Goal: Register for event/course

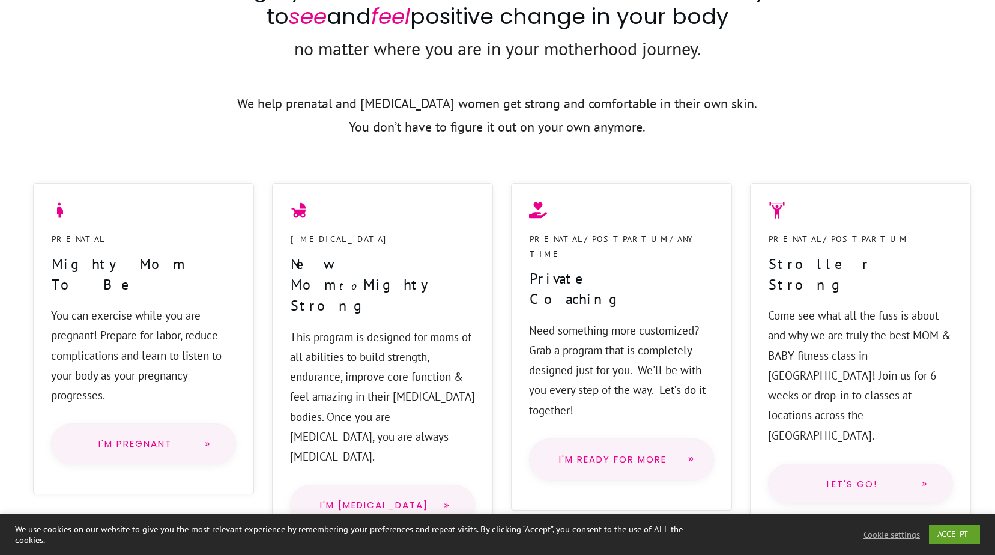
scroll to position [840, 0]
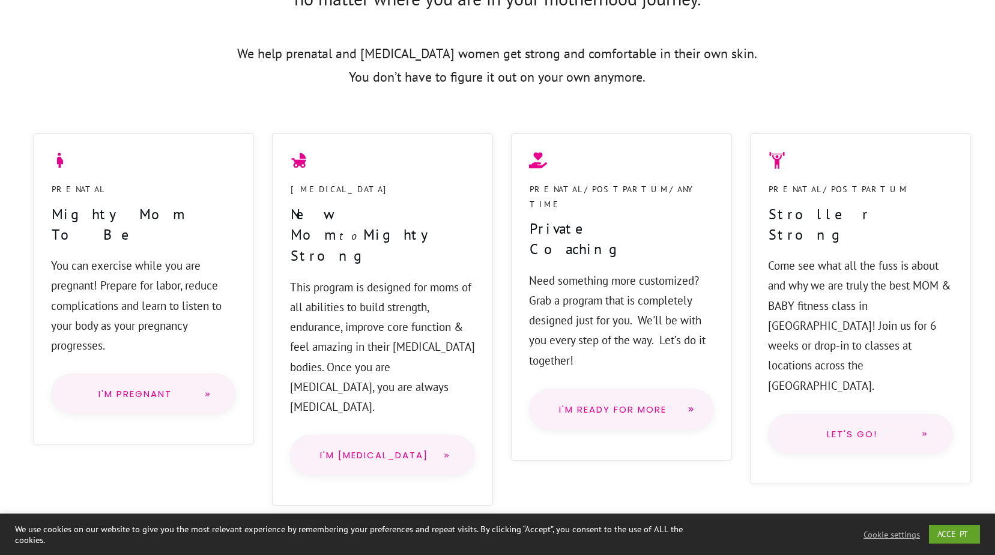
click at [173, 382] on link "I'm Pregnant" at bounding box center [143, 393] width 185 height 41
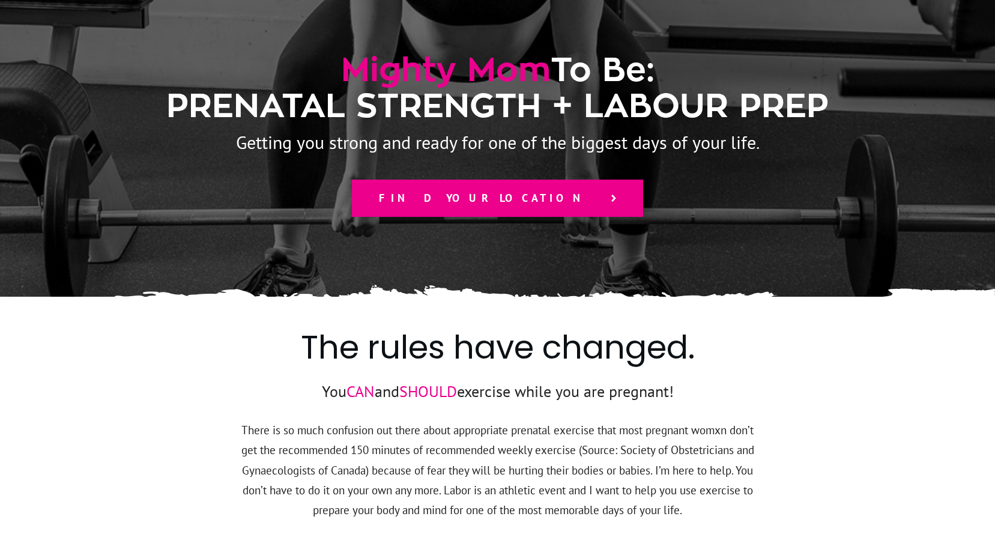
scroll to position [180, 0]
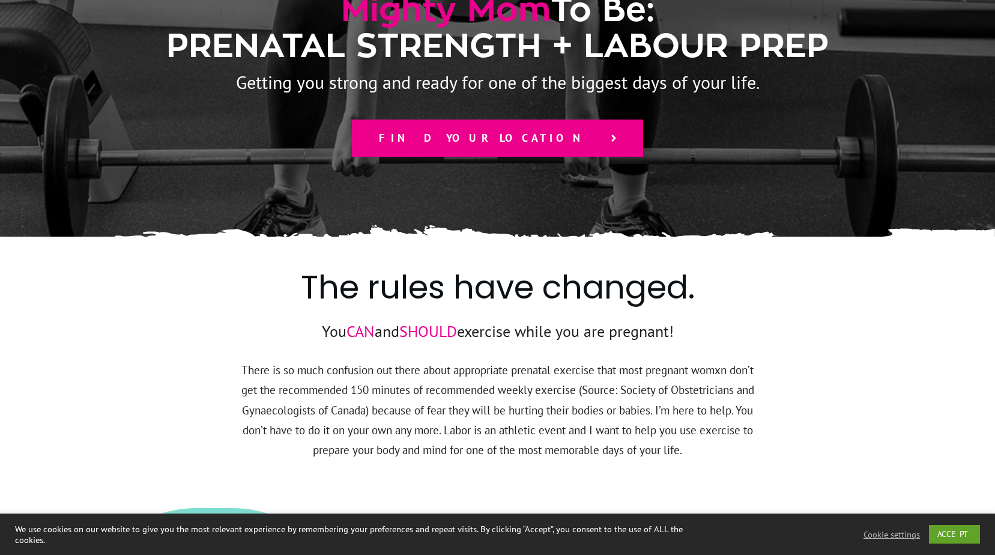
click at [514, 134] on span "Find your location" at bounding box center [489, 137] width 220 height 13
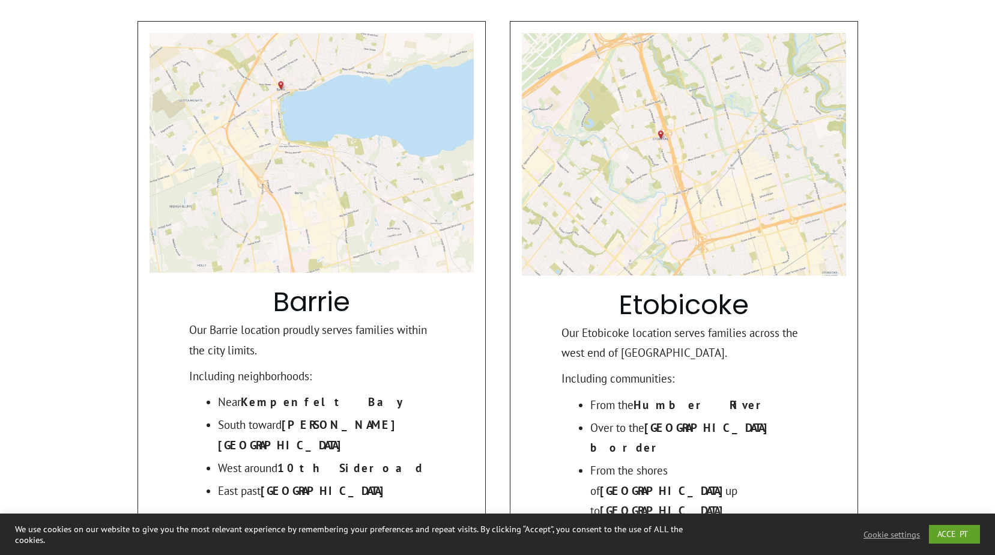
scroll to position [420, 0]
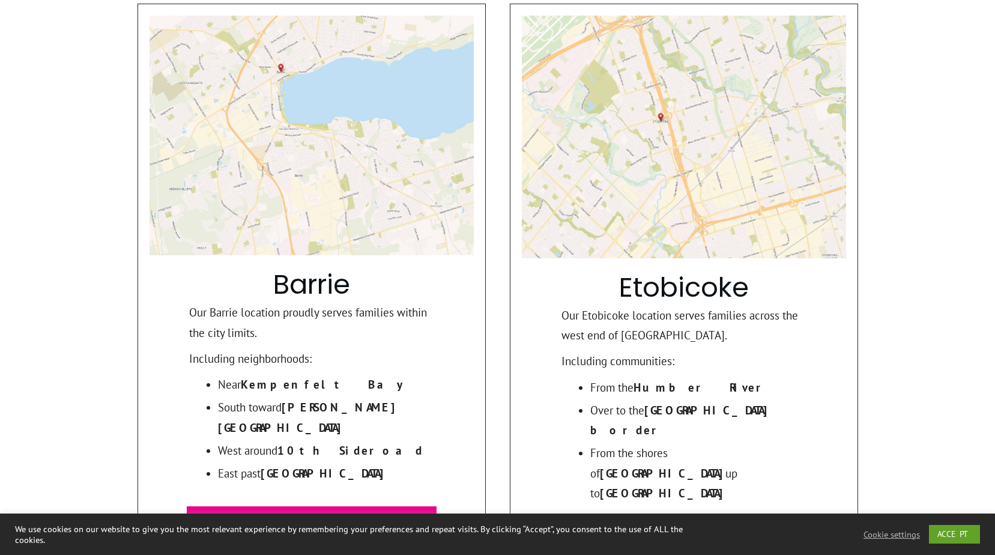
click at [697, 538] on span "Explore Etobicoke Programs" at bounding box center [674, 551] width 262 height 26
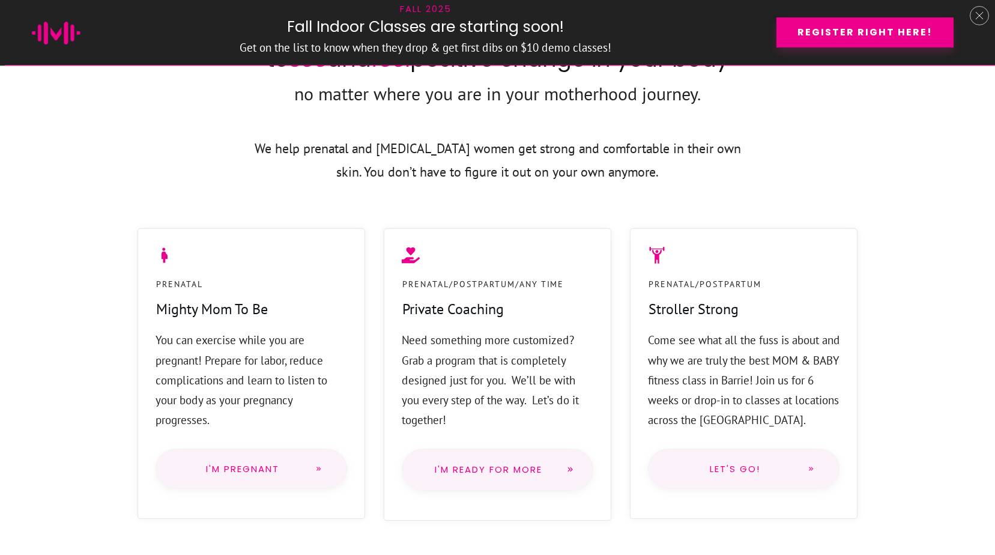
scroll to position [840, 0]
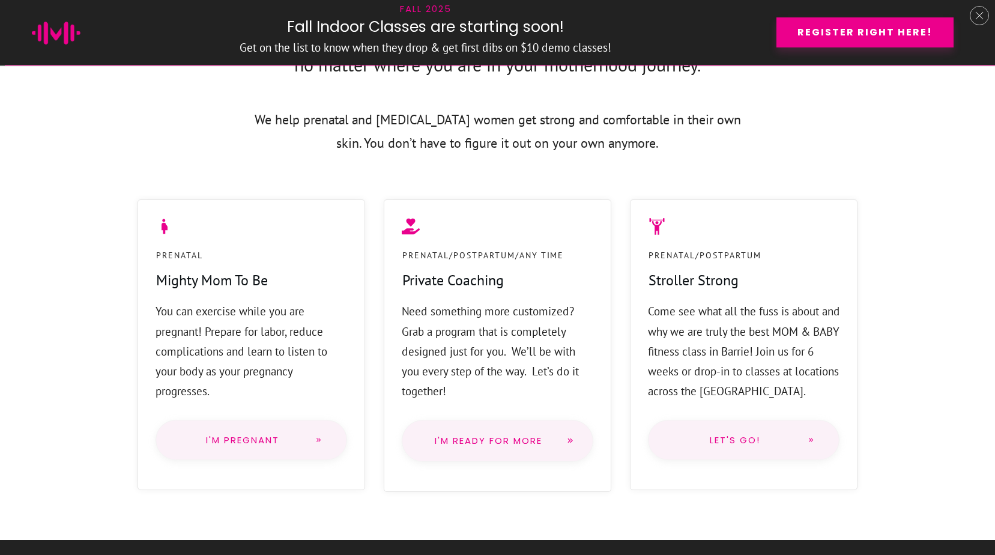
click at [266, 441] on span "I'm Pregnant" at bounding box center [243, 440] width 126 height 10
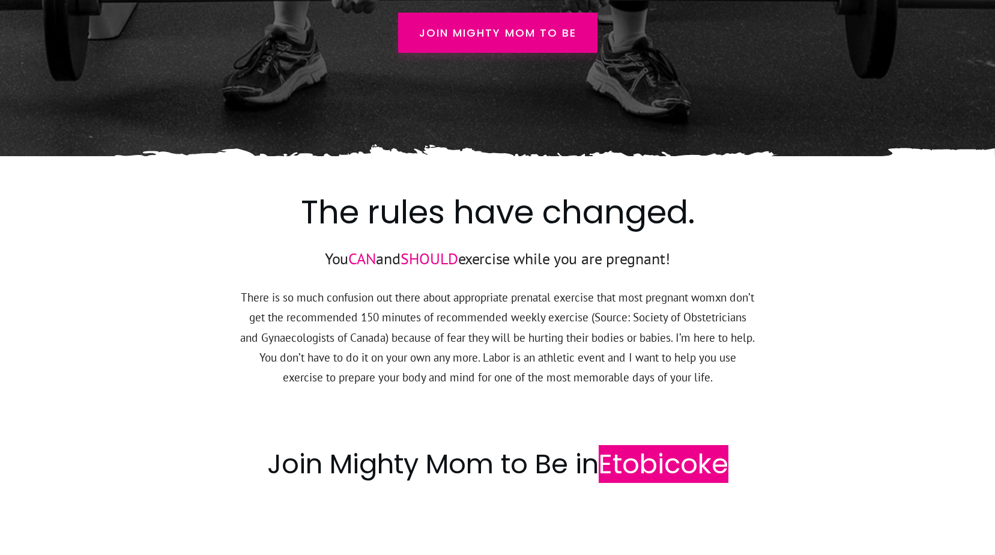
scroll to position [360, 0]
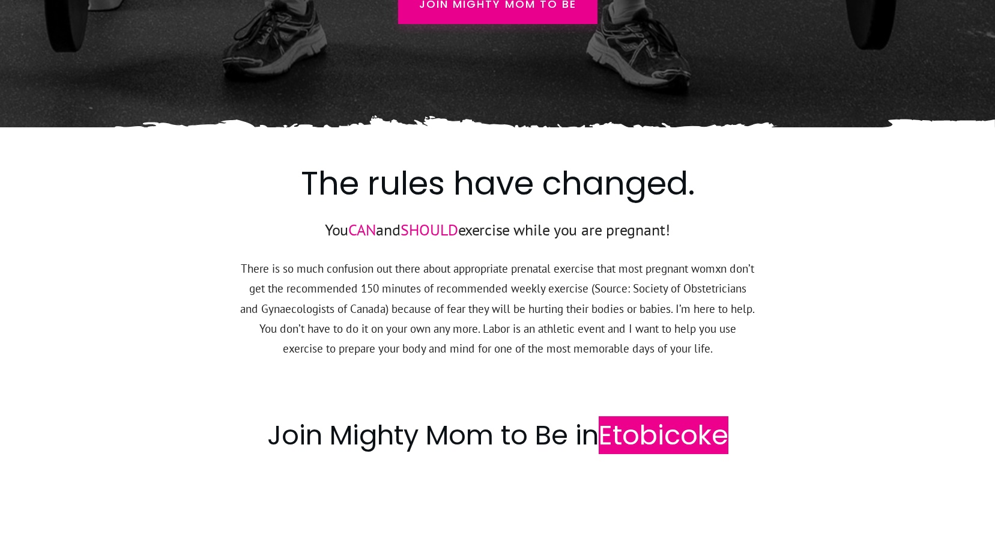
click at [282, 290] on p "There is so much confusion out there about appropriate prenatal exercise that m…" at bounding box center [498, 316] width 516 height 114
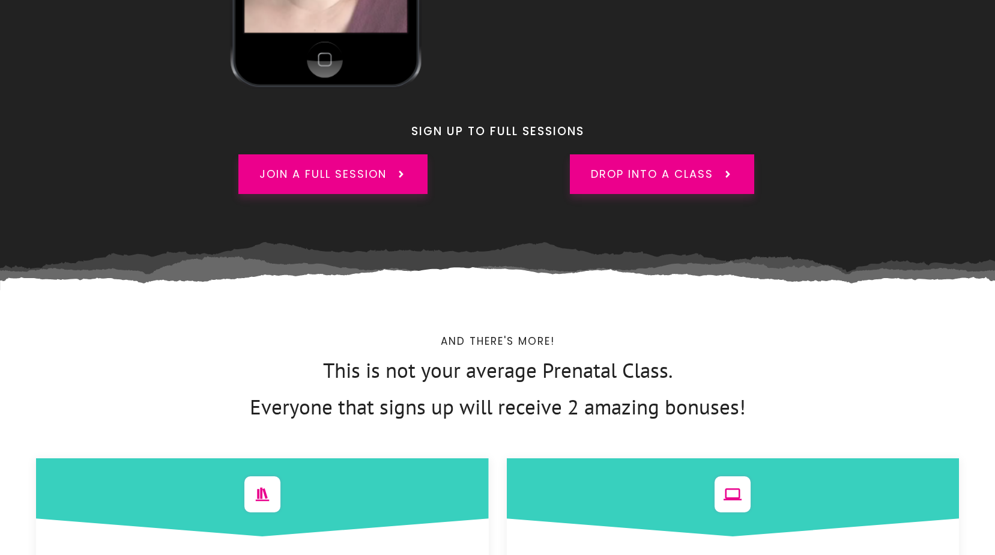
scroll to position [3541, 0]
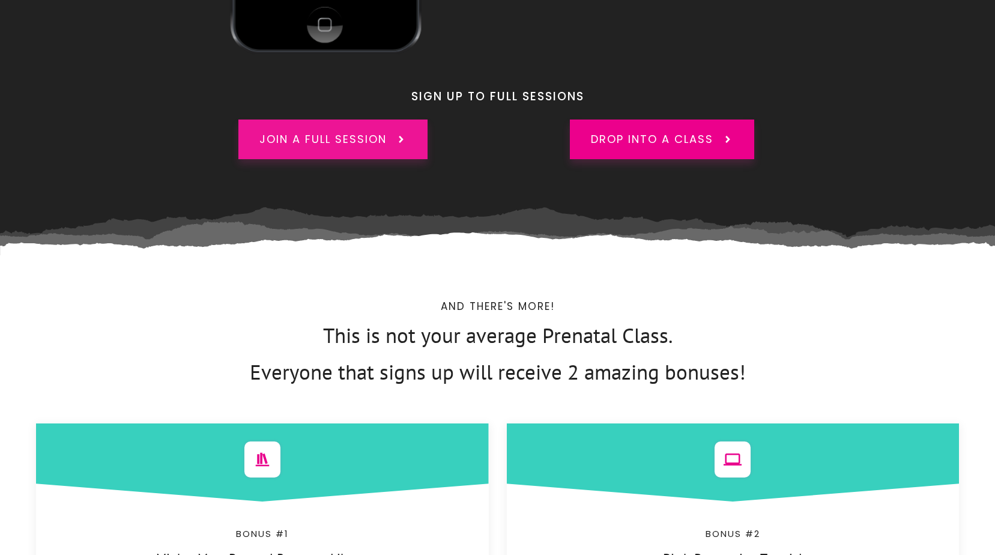
click at [343, 131] on span "Join a full session" at bounding box center [322, 139] width 127 height 16
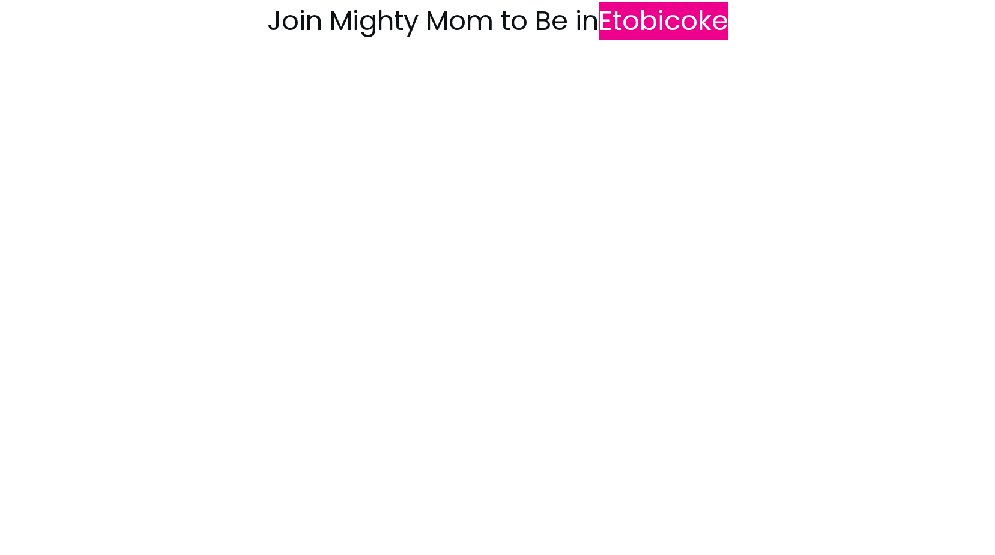
scroll to position [701, 0]
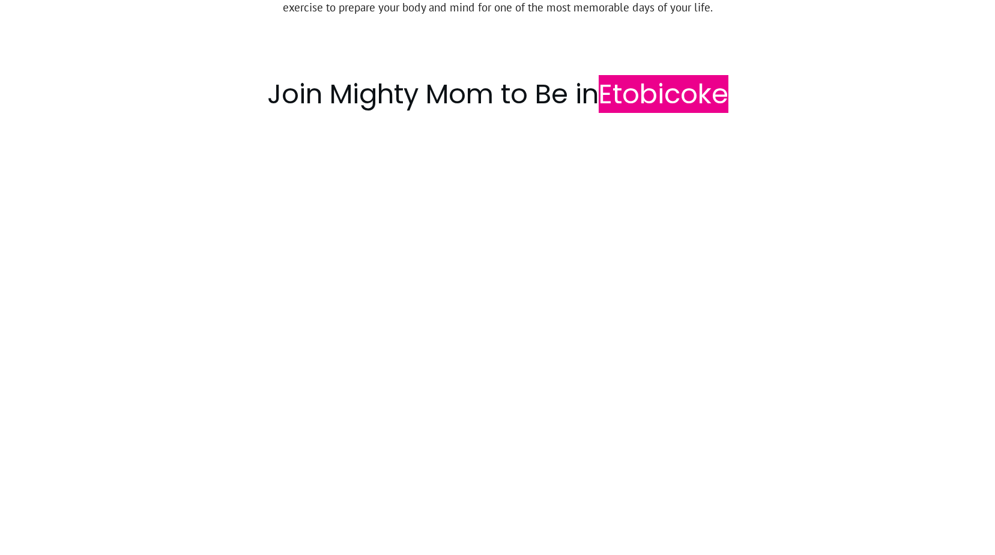
click at [863, 227] on div at bounding box center [497, 339] width 995 height 590
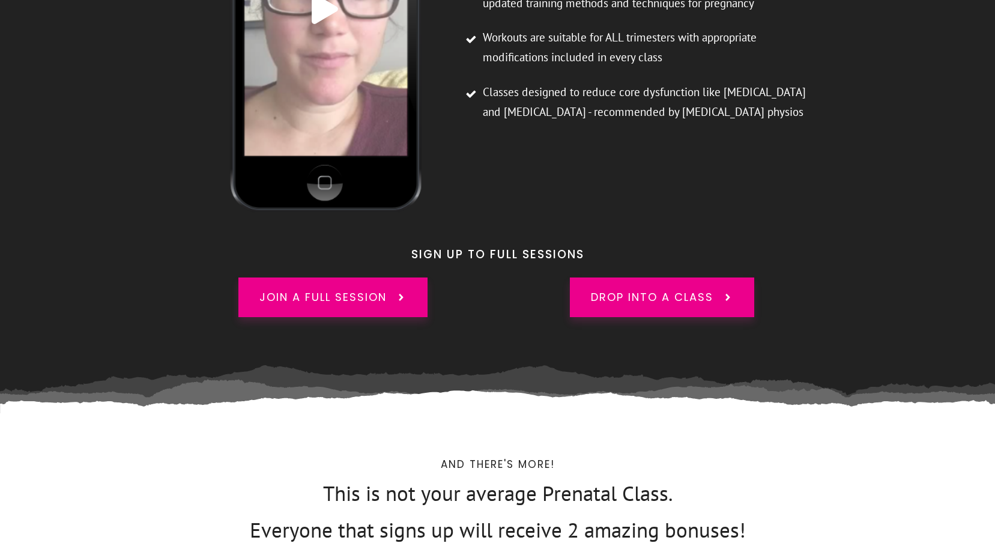
scroll to position [3402, 0]
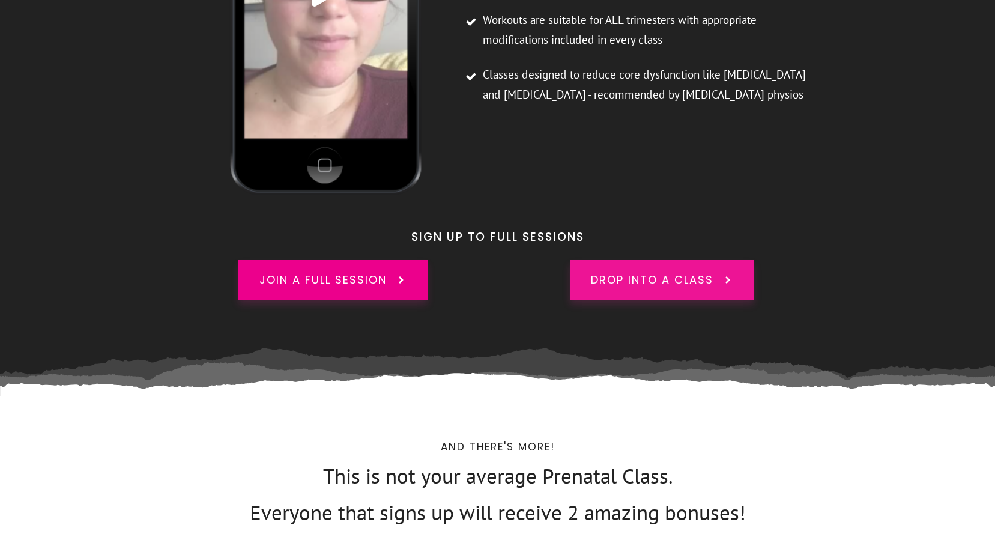
click at [660, 272] on span "drop into a class" at bounding box center [652, 280] width 122 height 16
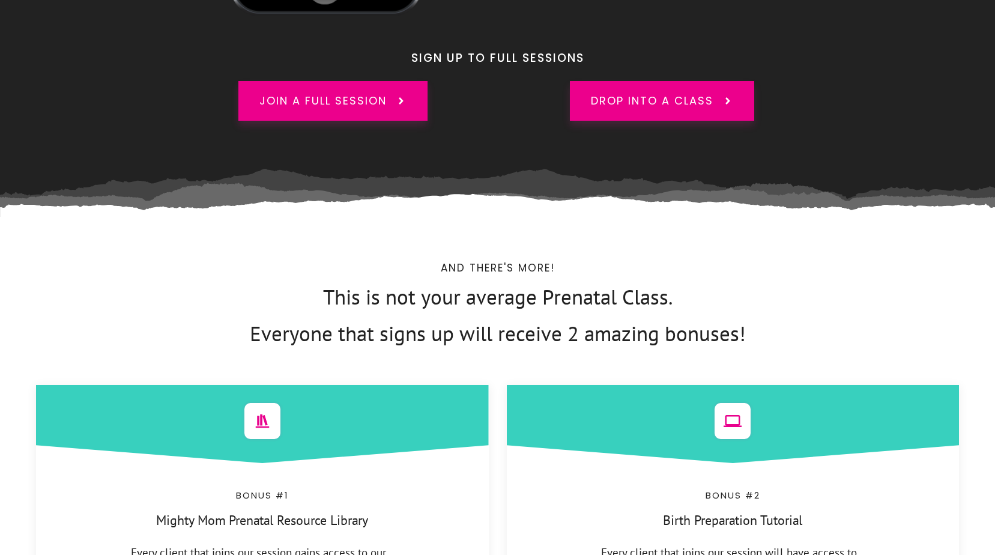
scroll to position [3582, 0]
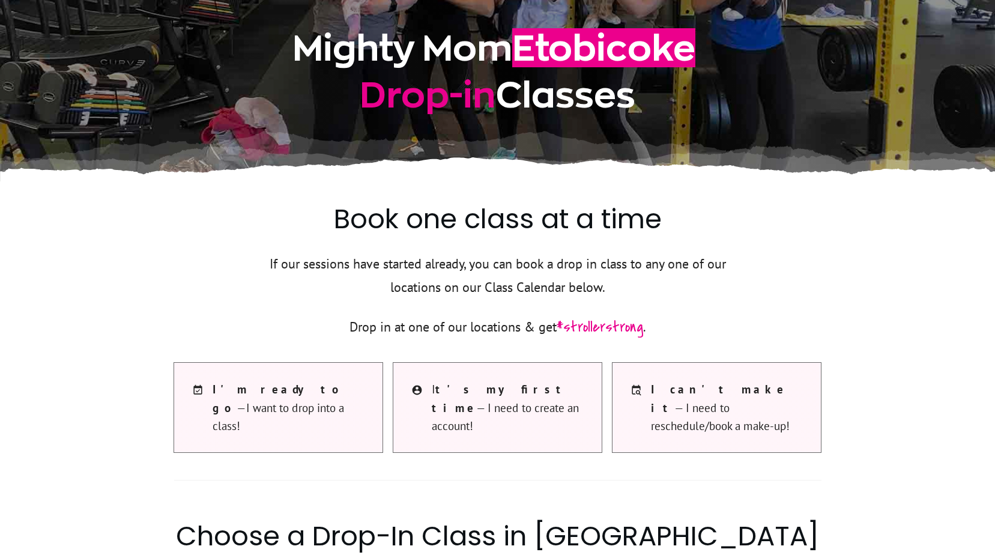
scroll to position [360, 0]
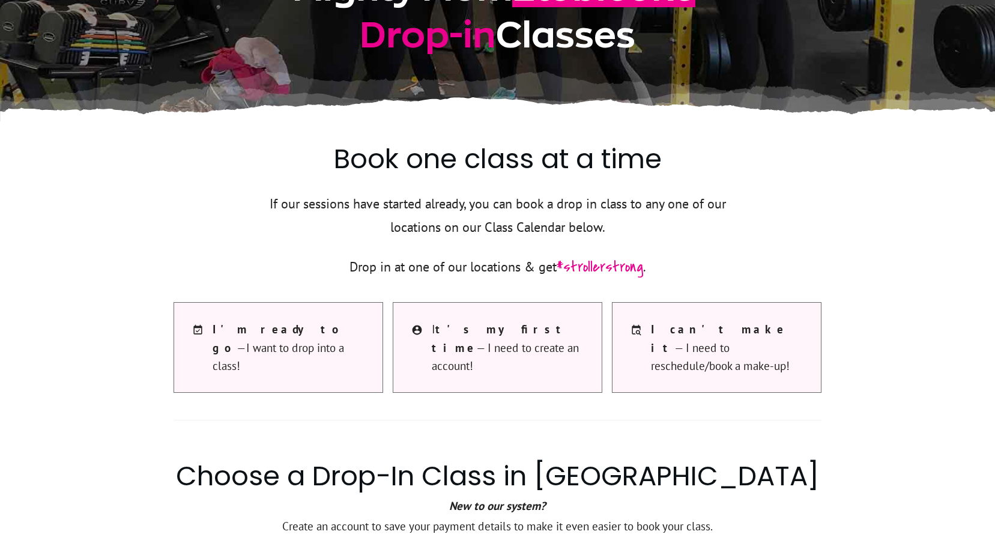
click at [487, 336] on strong "t's my first time" at bounding box center [500, 338] width 136 height 32
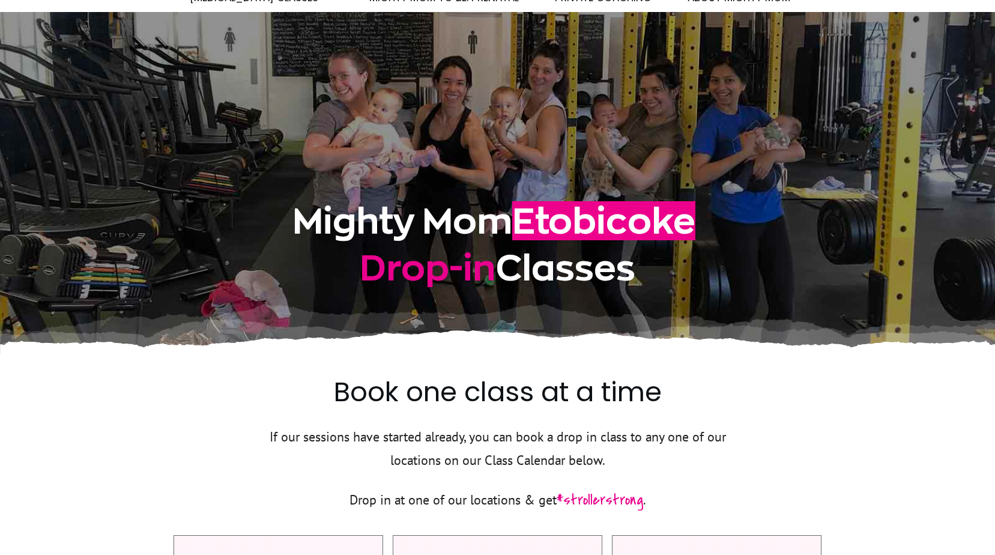
scroll to position [0, 0]
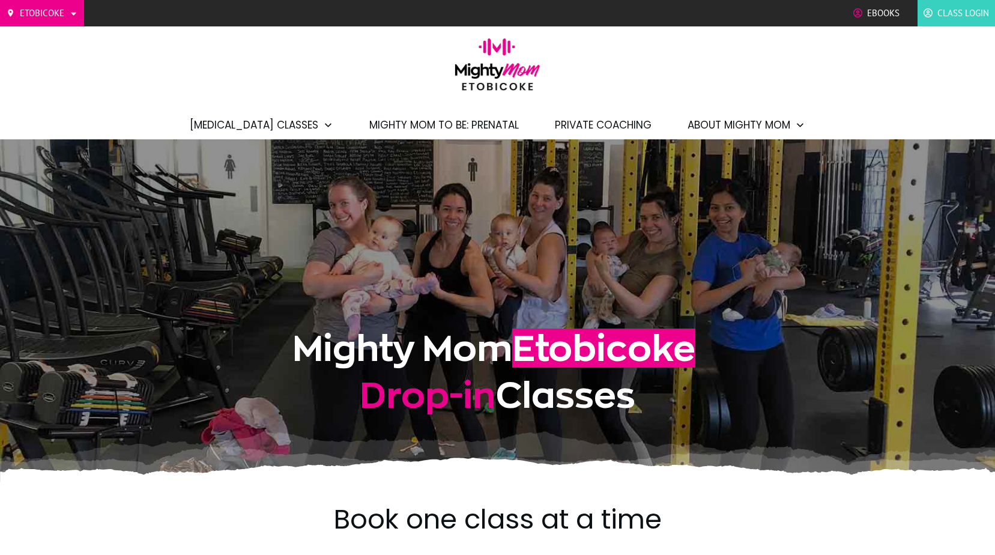
click at [424, 121] on span "Mighty Mom to Be: Prenatal" at bounding box center [443, 125] width 149 height 20
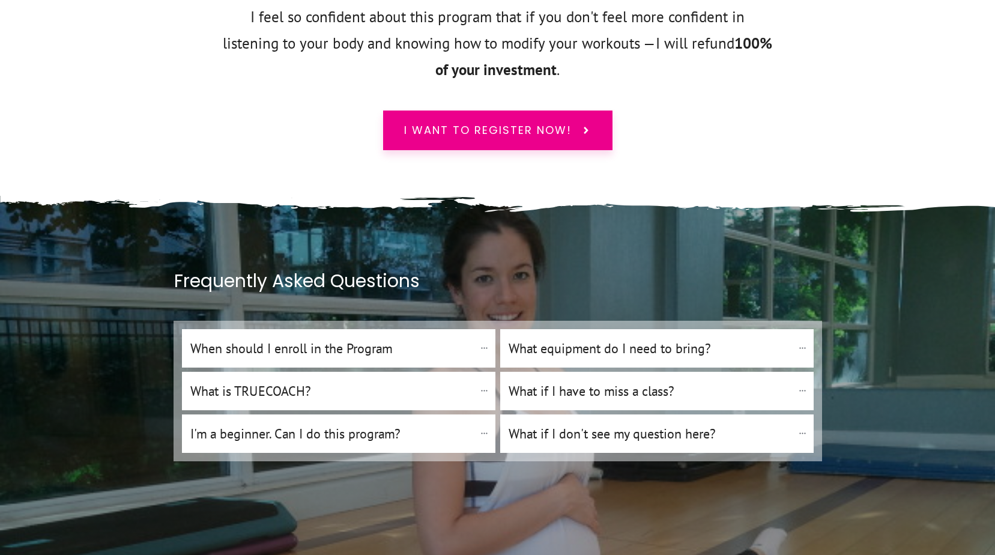
scroll to position [6243, 0]
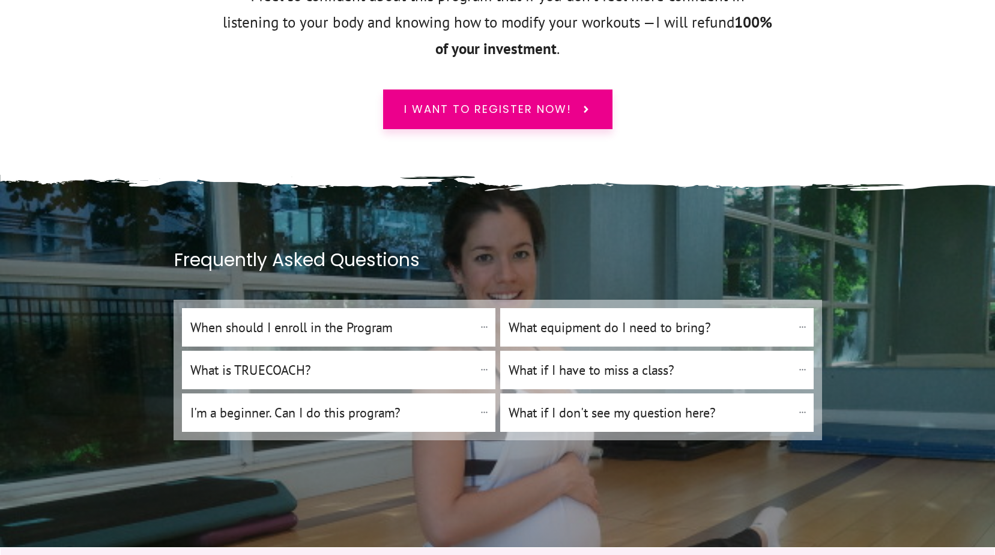
click at [472, 317] on h4 "When should I enroll in the Program" at bounding box center [332, 327] width 284 height 20
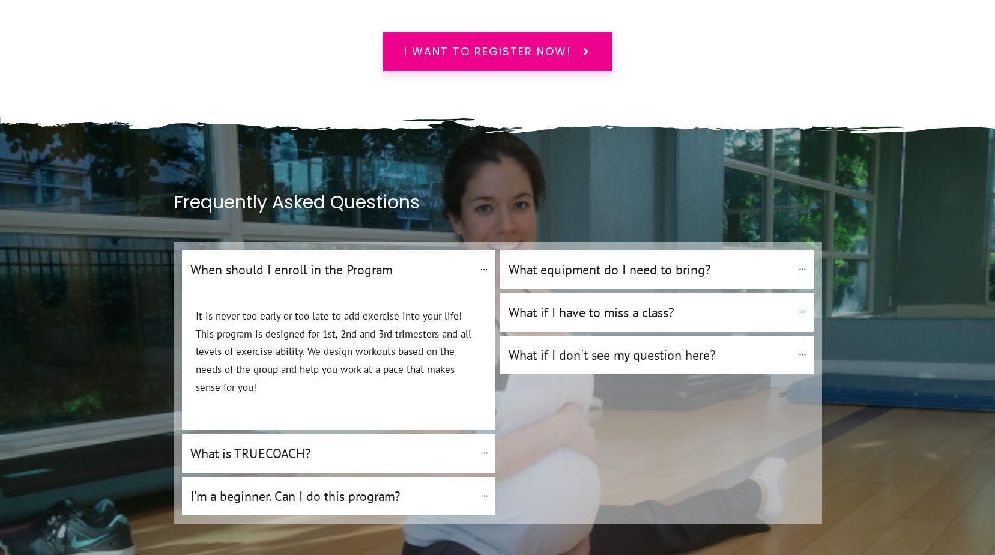
scroll to position [6363, 0]
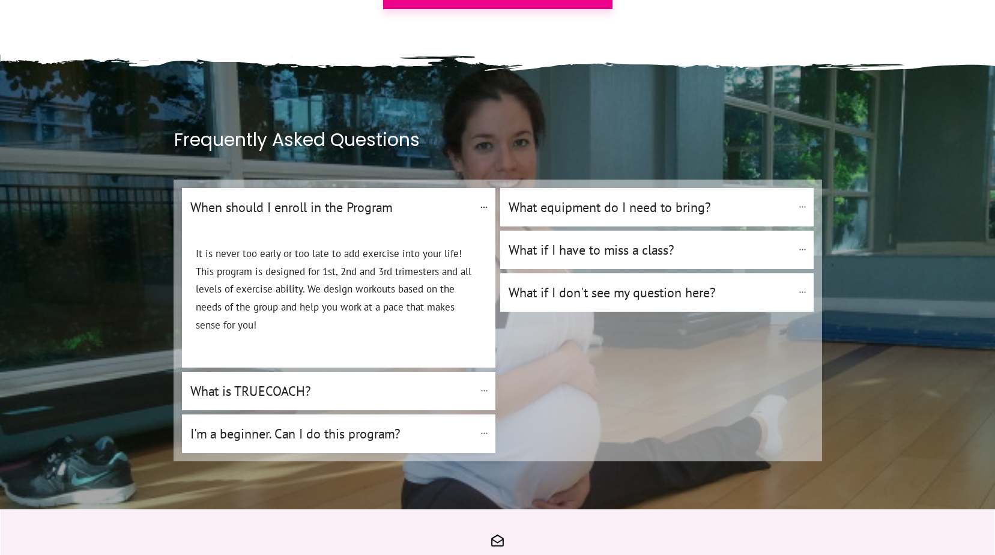
click at [416, 381] on h4 "What is TRUECOACH?" at bounding box center [332, 391] width 284 height 20
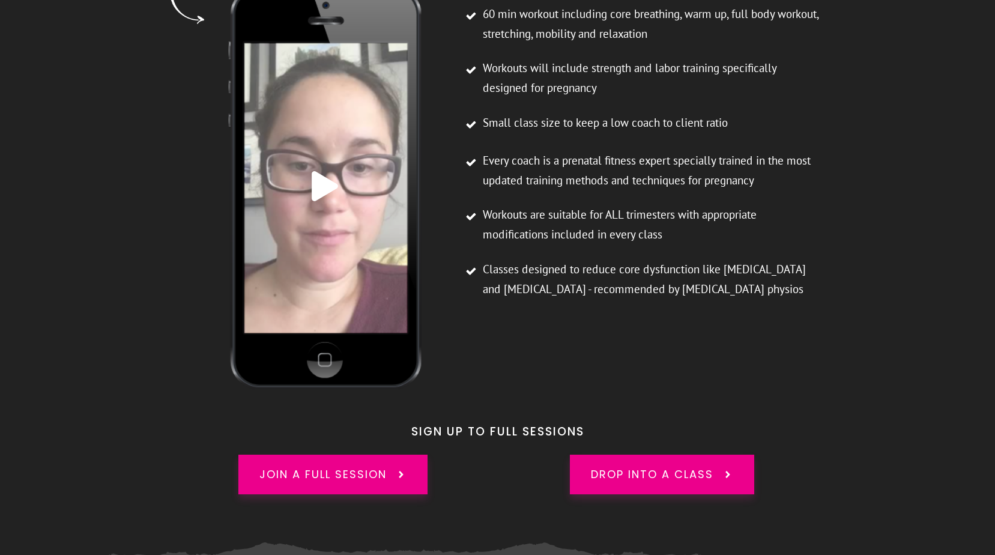
scroll to position [3207, 0]
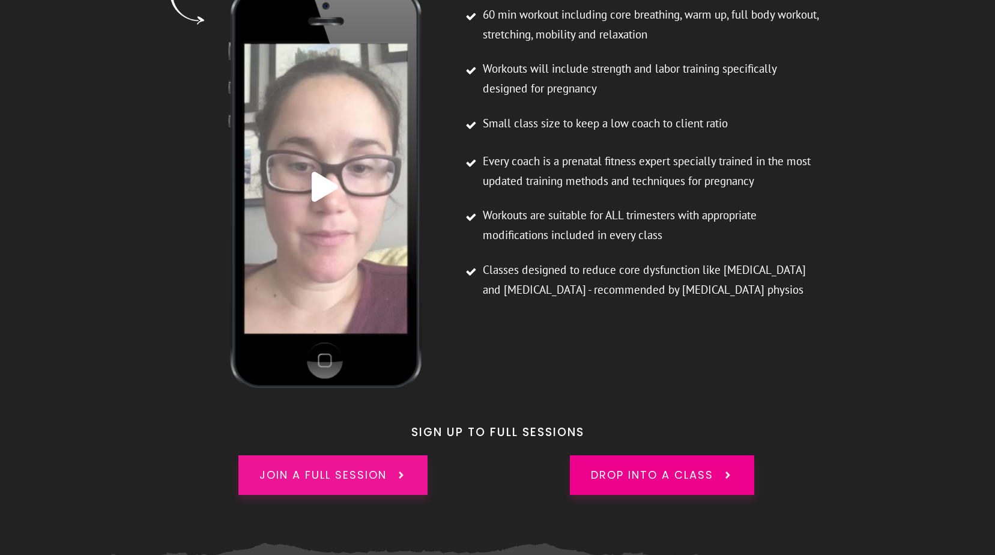
click at [376, 467] on span "Join a full session" at bounding box center [322, 475] width 127 height 16
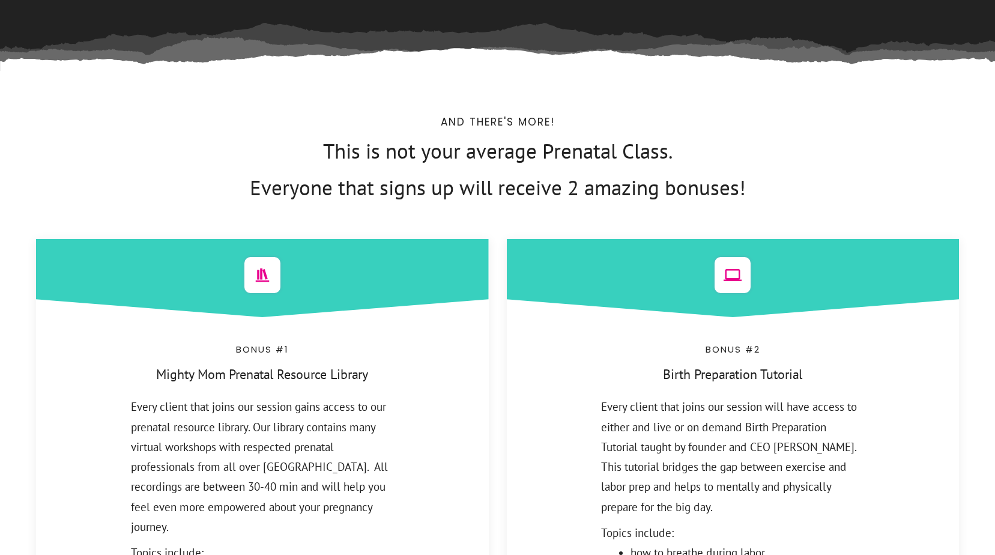
scroll to position [2988, 0]
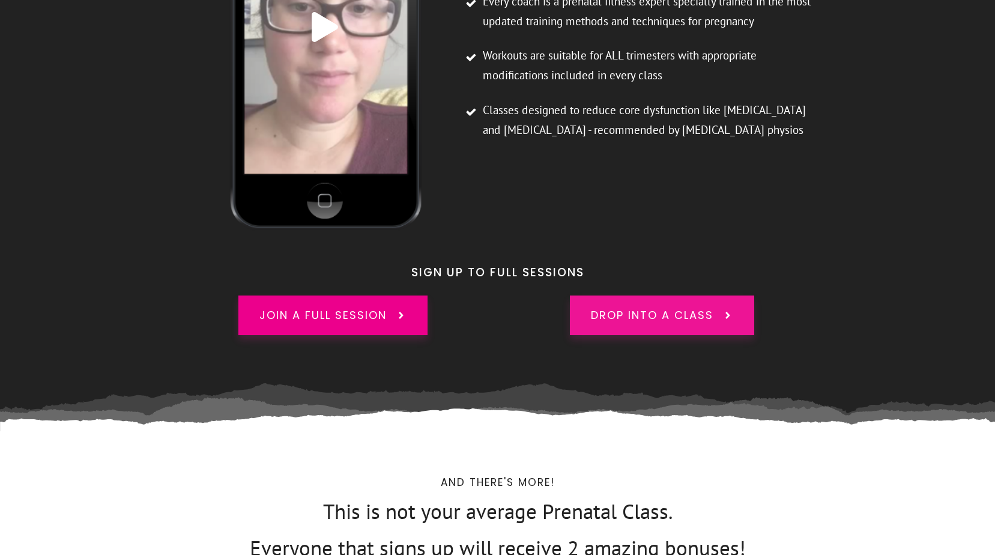
click at [678, 307] on span "drop into a class" at bounding box center [652, 315] width 122 height 16
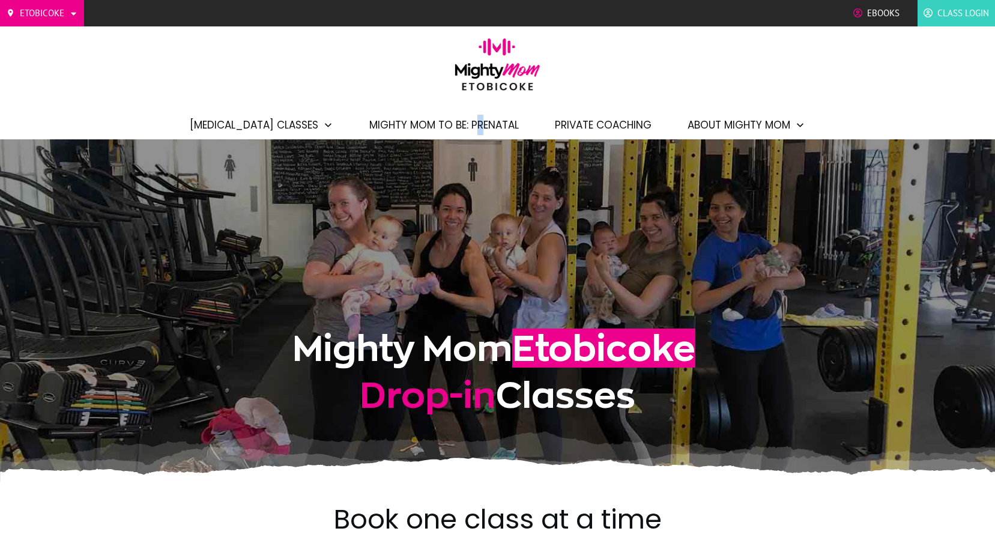
drag, startPoint x: 470, startPoint y: 113, endPoint x: 474, endPoint y: 120, distance: 7.5
click at [474, 120] on li "Mighty Mom to Be: Prenatal" at bounding box center [443, 124] width 173 height 29
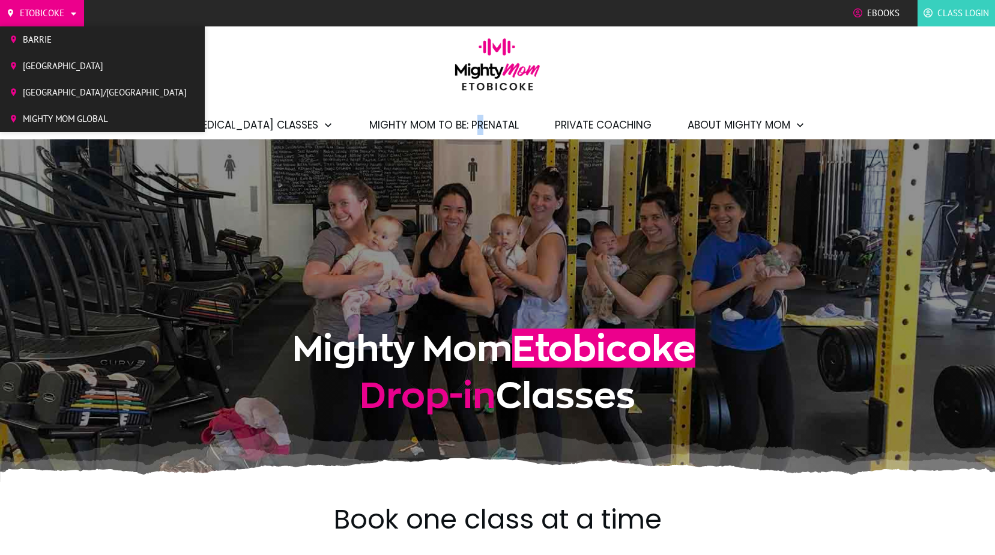
click at [61, 16] on span "Etobicoke" at bounding box center [42, 13] width 44 height 18
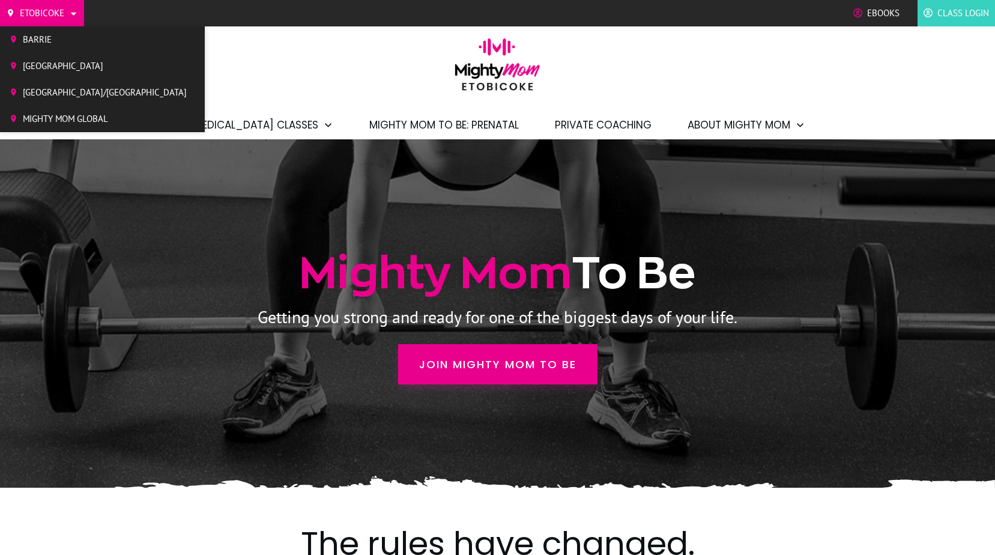
click at [58, 103] on li "[GEOGRAPHIC_DATA]/[GEOGRAPHIC_DATA]" at bounding box center [102, 92] width 205 height 26
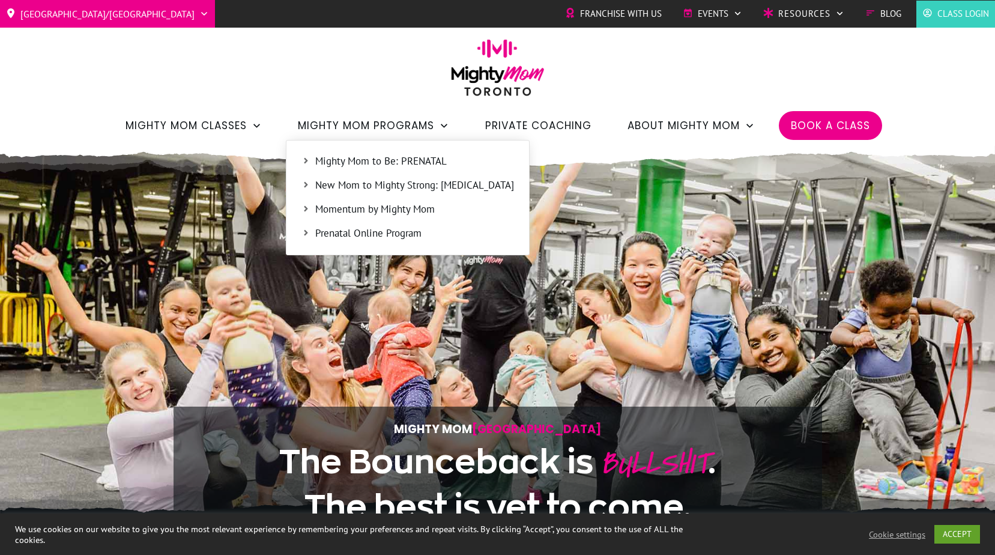
click at [436, 162] on span "Mighty Mom to Be: PRENATAL" at bounding box center [414, 162] width 199 height 16
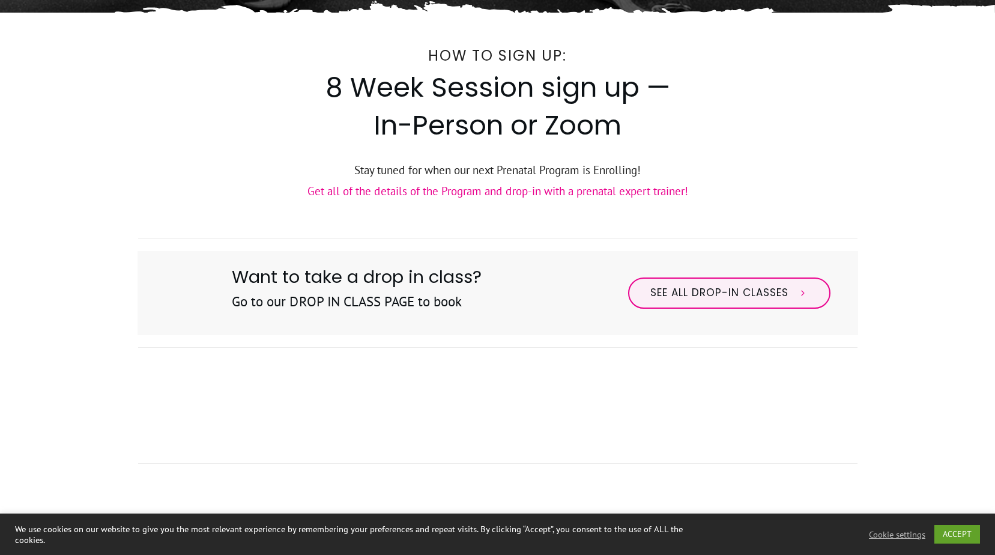
scroll to position [420, 0]
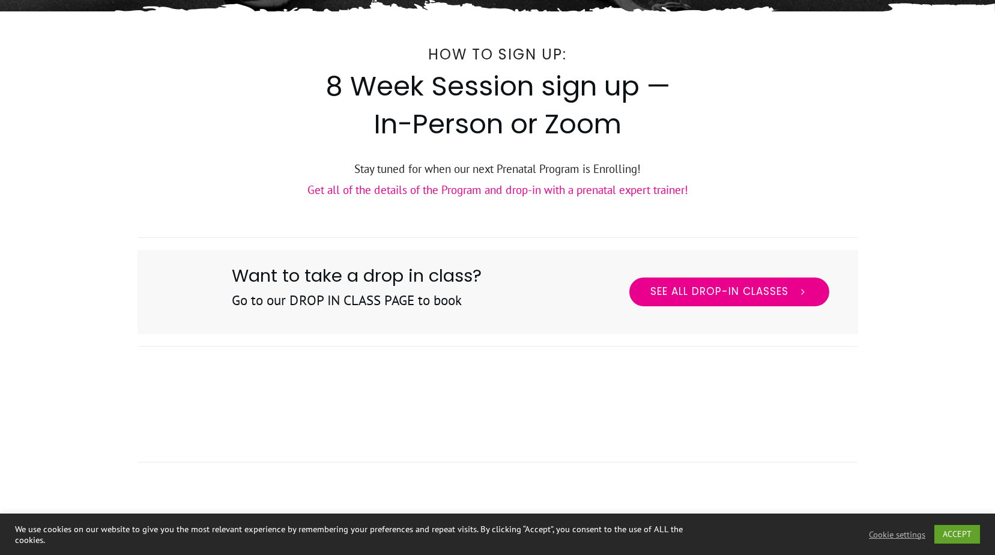
click at [740, 303] on link "See All Drop-in Classes" at bounding box center [729, 291] width 202 height 31
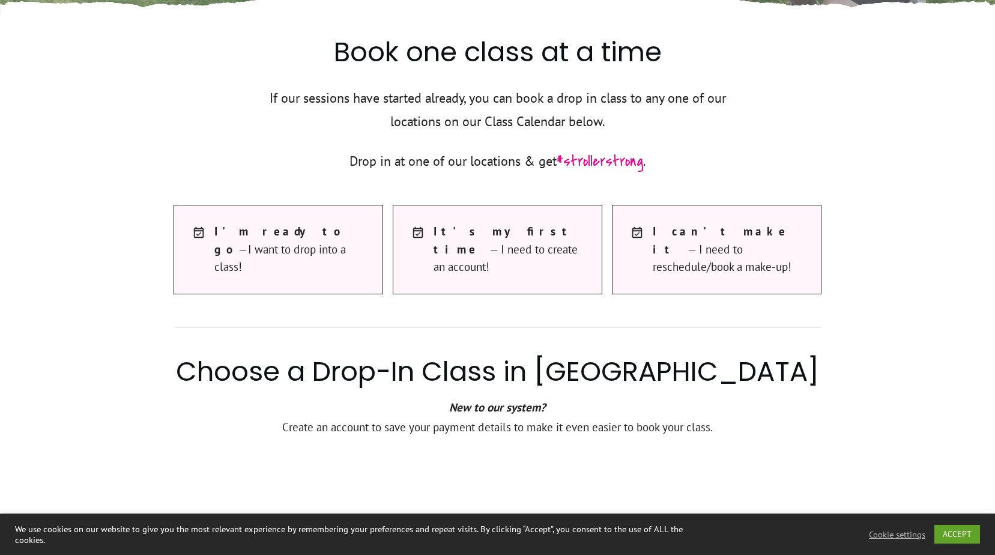
scroll to position [540, 0]
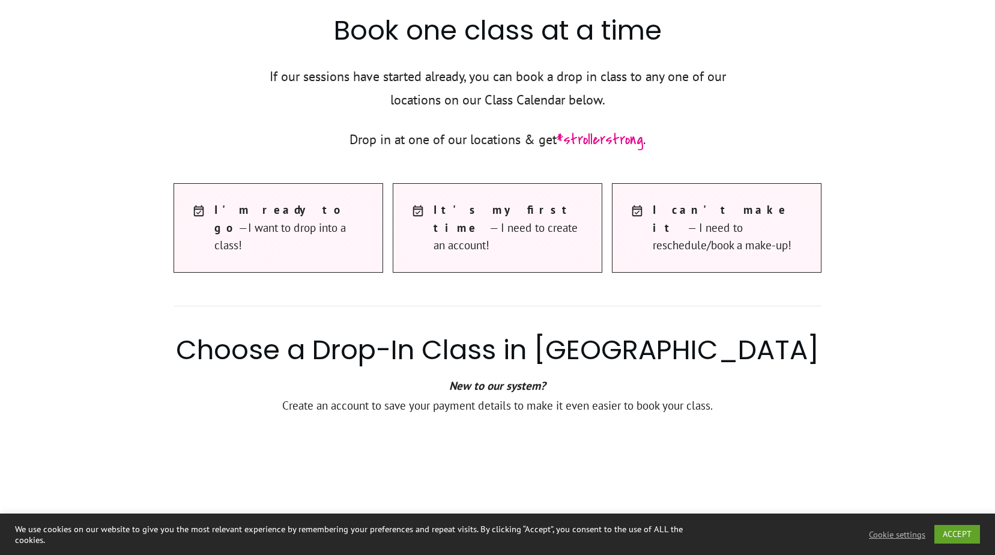
click at [436, 226] on span "I t's my first time — I need to create an account!" at bounding box center [511, 227] width 157 height 53
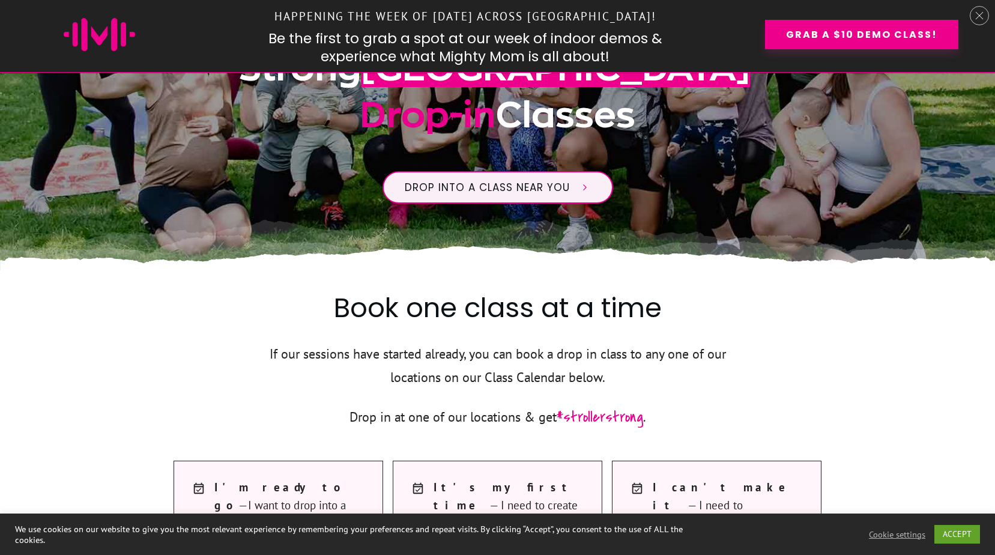
scroll to position [0, 0]
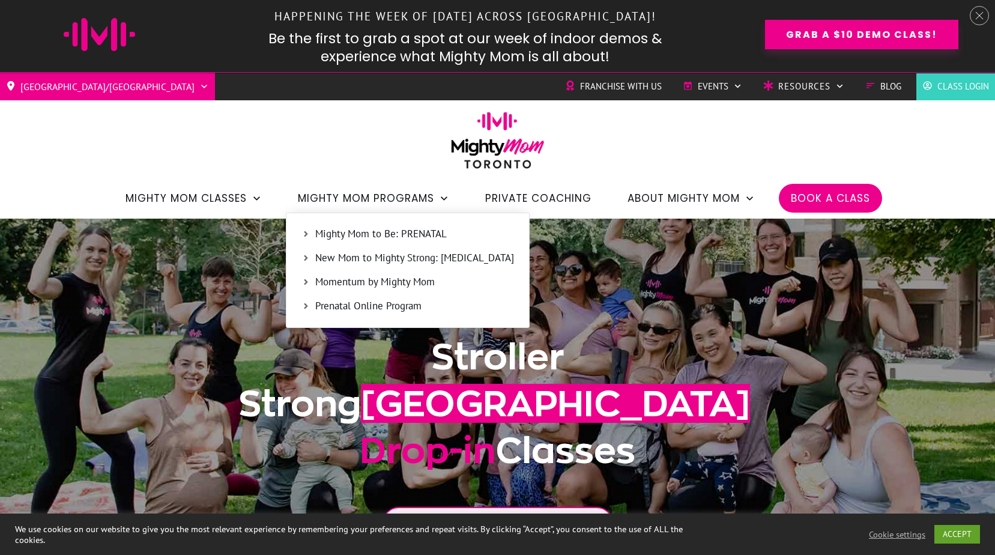
click at [385, 233] on span "Mighty Mom to Be: PRENATAL" at bounding box center [414, 234] width 199 height 16
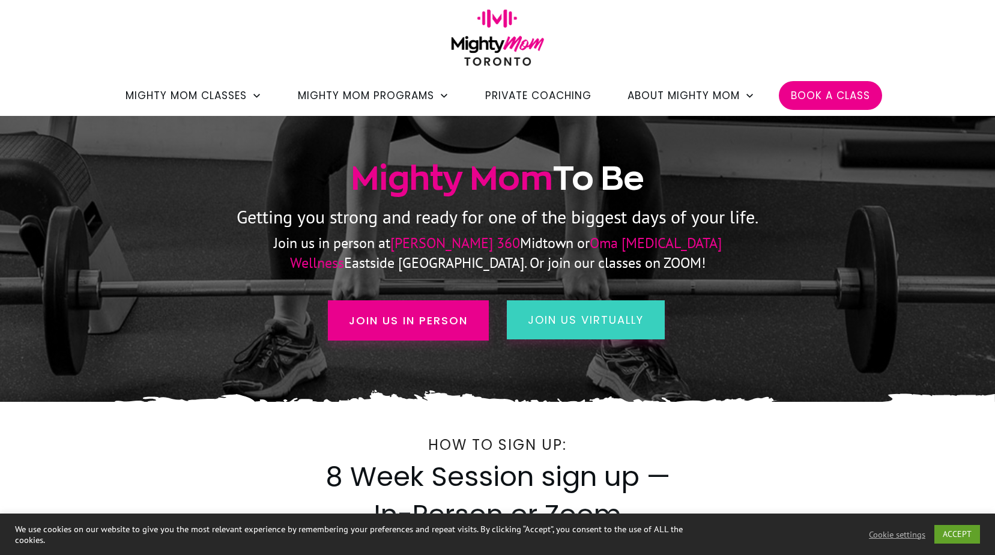
scroll to position [60, 0]
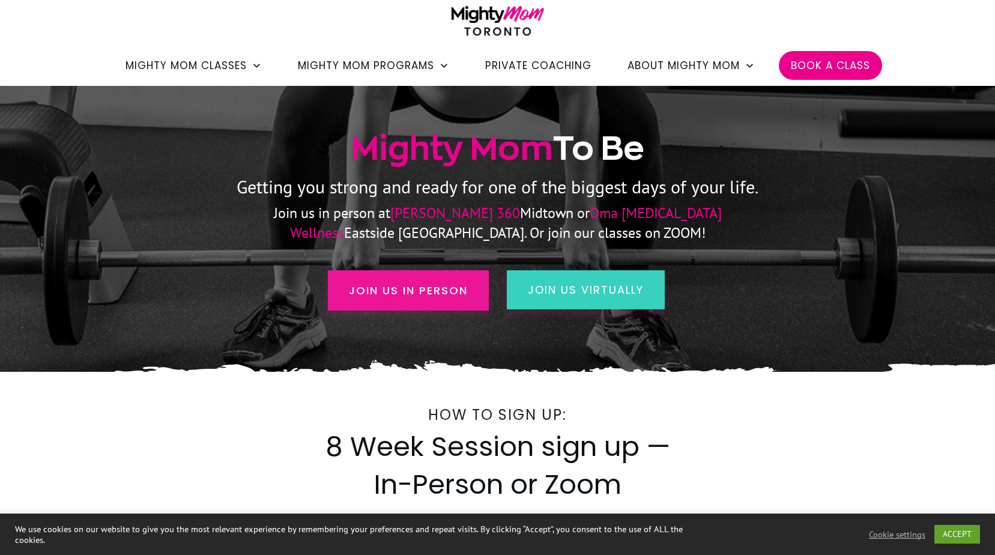
click at [430, 293] on span "Join us in person" at bounding box center [408, 290] width 119 height 16
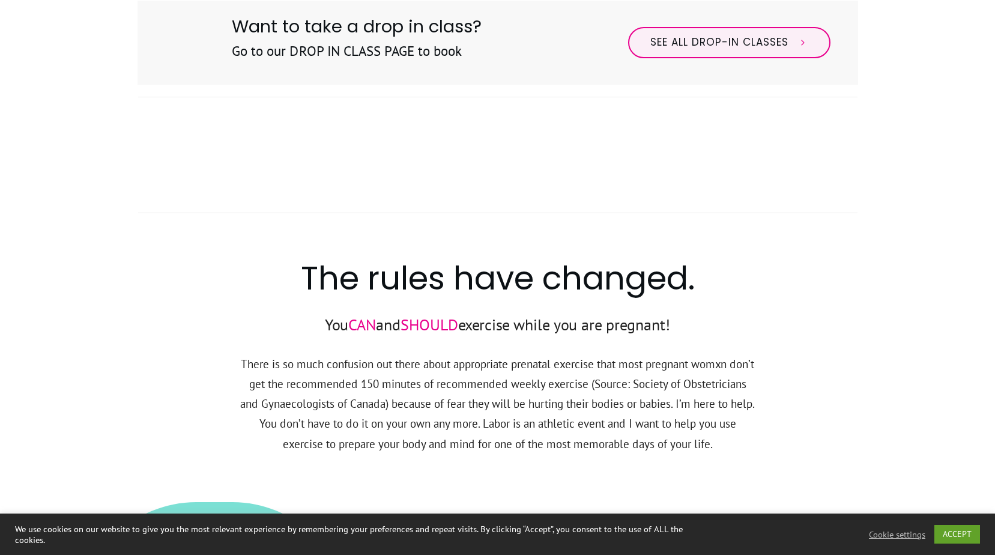
scroll to position [600, 0]
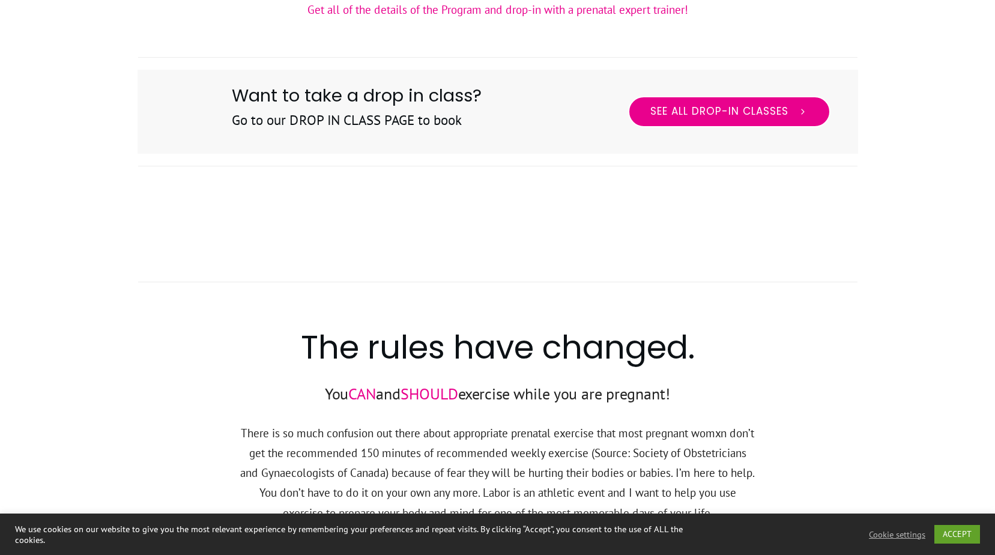
click at [679, 107] on span "See All Drop-in Classes" at bounding box center [719, 111] width 138 height 13
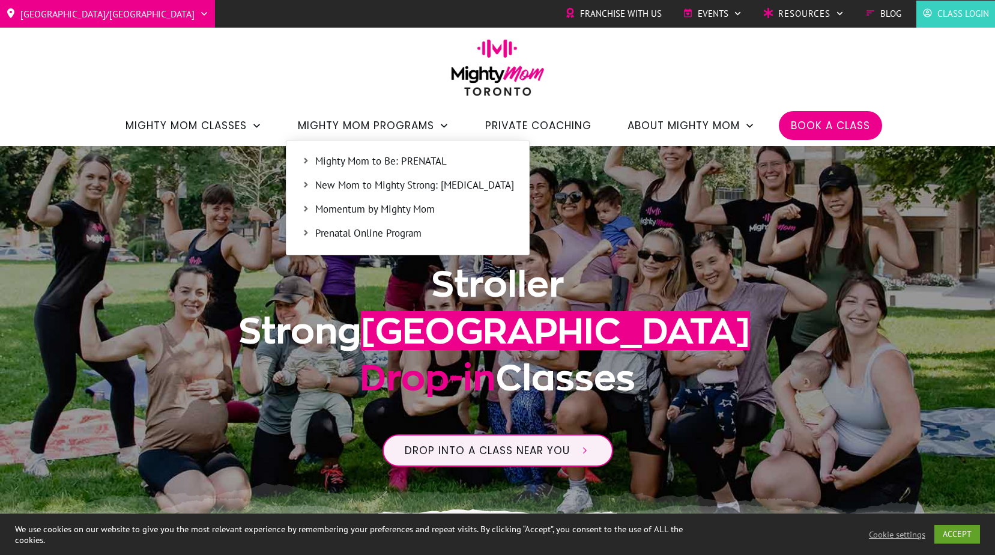
click at [355, 166] on span "Mighty Mom to Be: PRENATAL" at bounding box center [414, 162] width 199 height 16
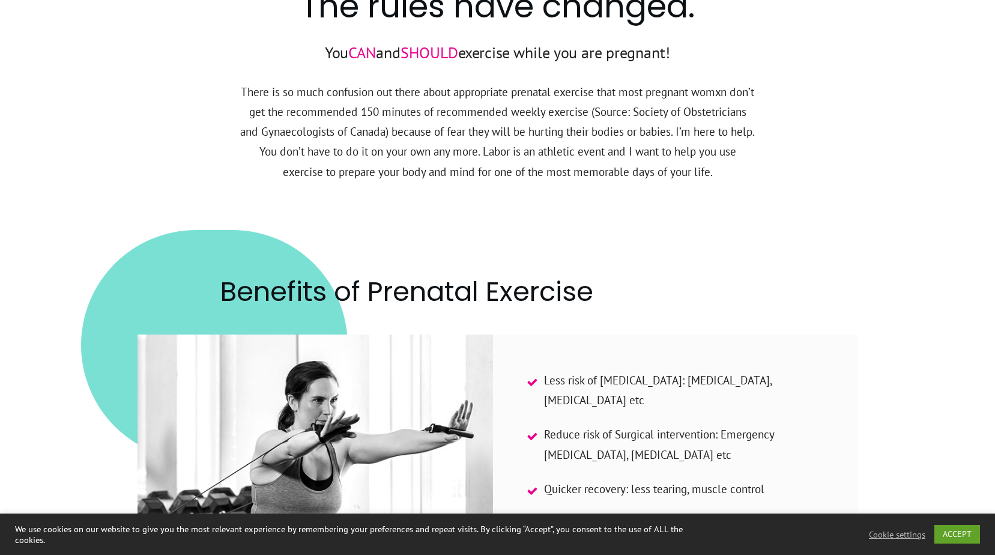
scroll to position [960, 0]
